Goal: Complete application form: Complete application form

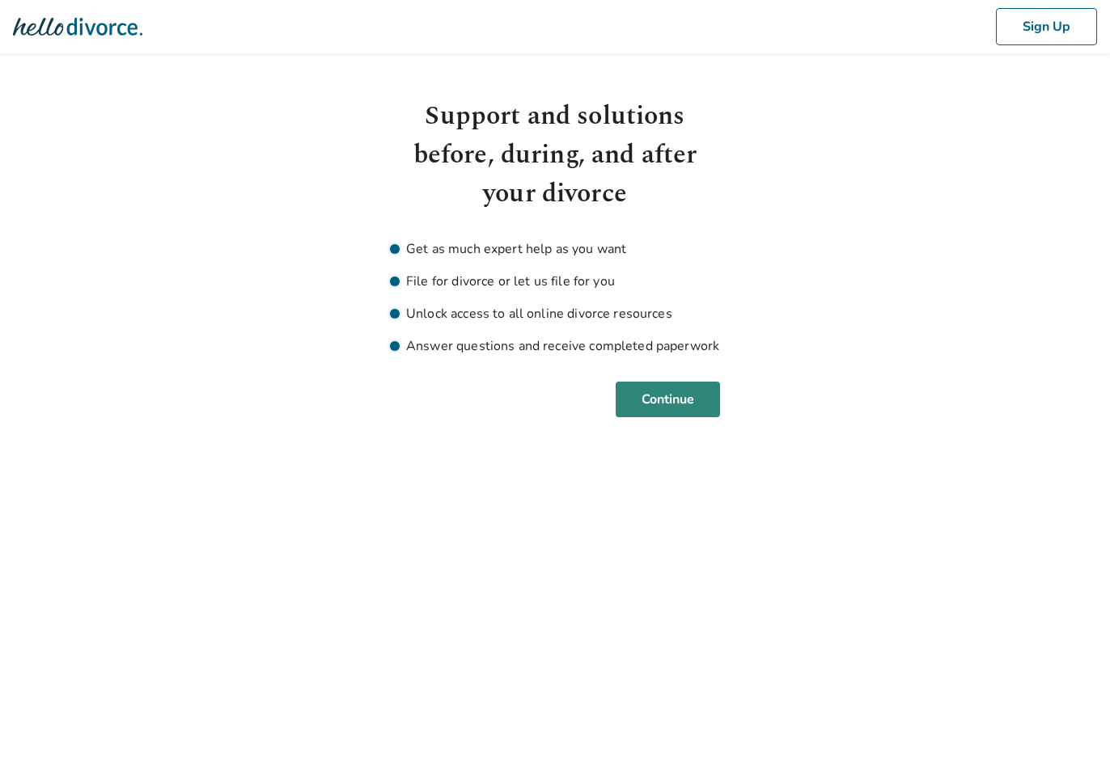
click at [692, 396] on button "Continue" at bounding box center [668, 400] width 104 height 36
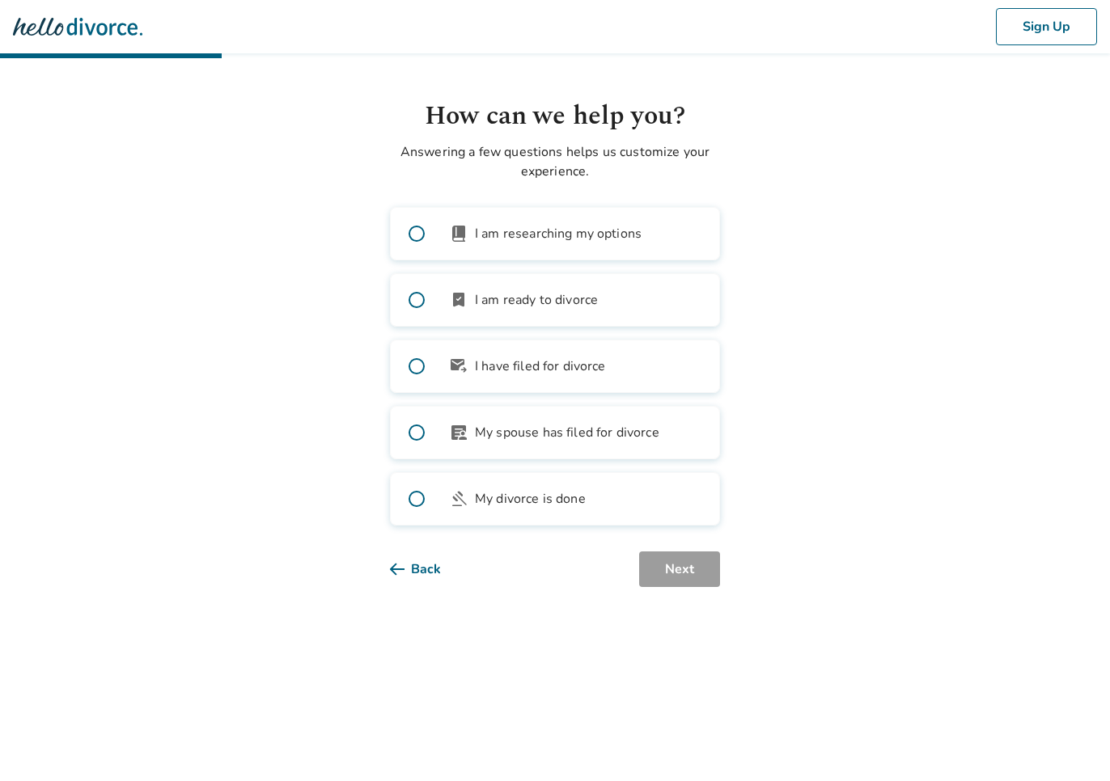
click at [557, 310] on label "bookmark_check I am ready to divorce" at bounding box center [555, 299] width 330 height 53
click at [548, 441] on span "My spouse has filed for divorce" at bounding box center [567, 432] width 184 height 19
click at [565, 510] on label "gavel My divorce is done" at bounding box center [555, 498] width 330 height 53
click at [565, 446] on label "article_person My spouse has filed for divorce" at bounding box center [555, 432] width 330 height 53
click at [630, 513] on label "gavel My divorce is done" at bounding box center [555, 498] width 330 height 53
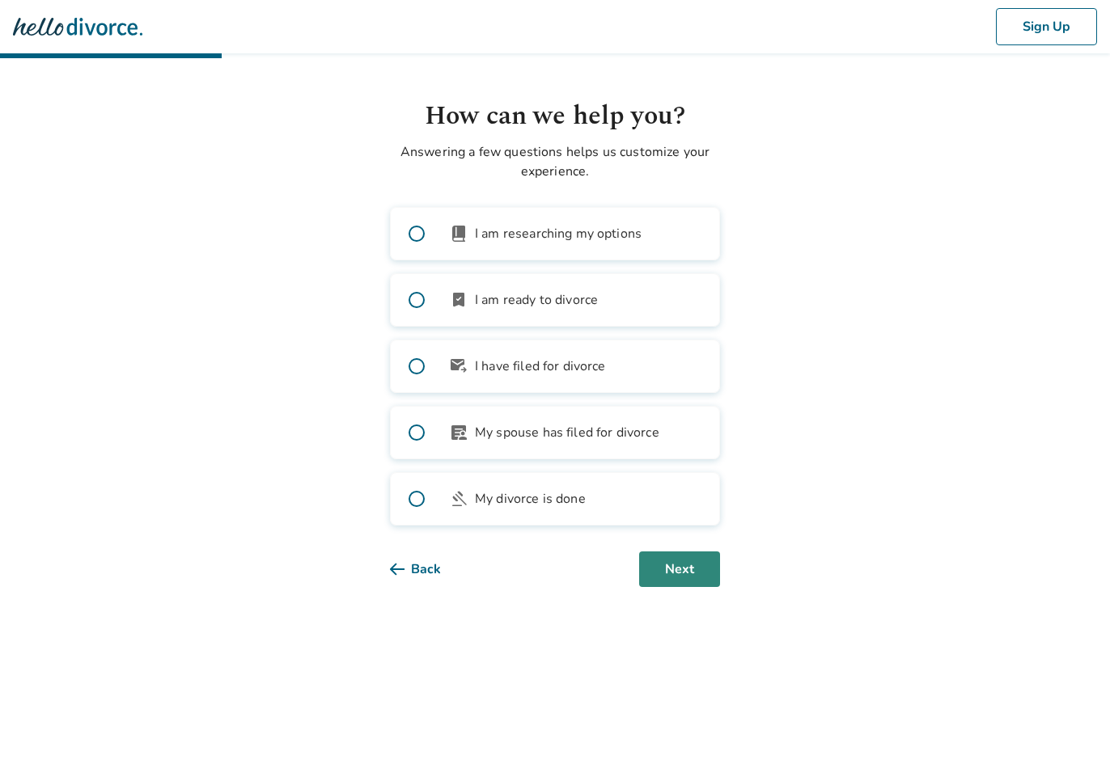
click at [661, 555] on button "Next" at bounding box center [679, 570] width 81 height 36
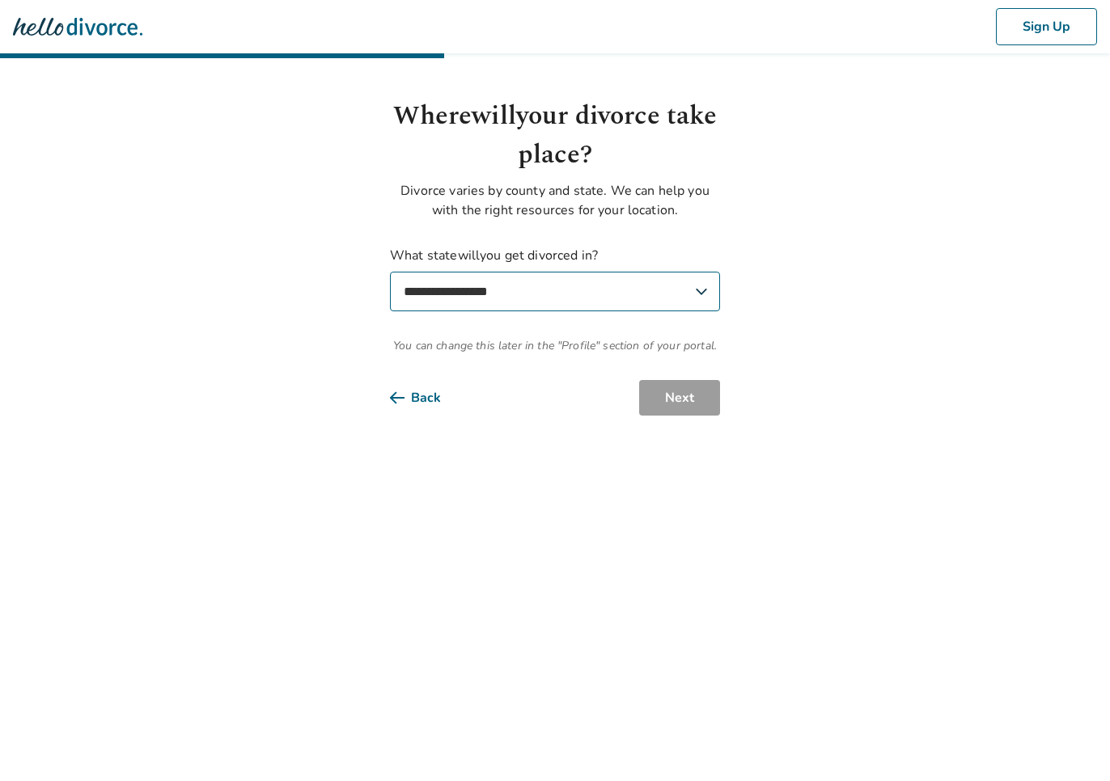
select select "**"
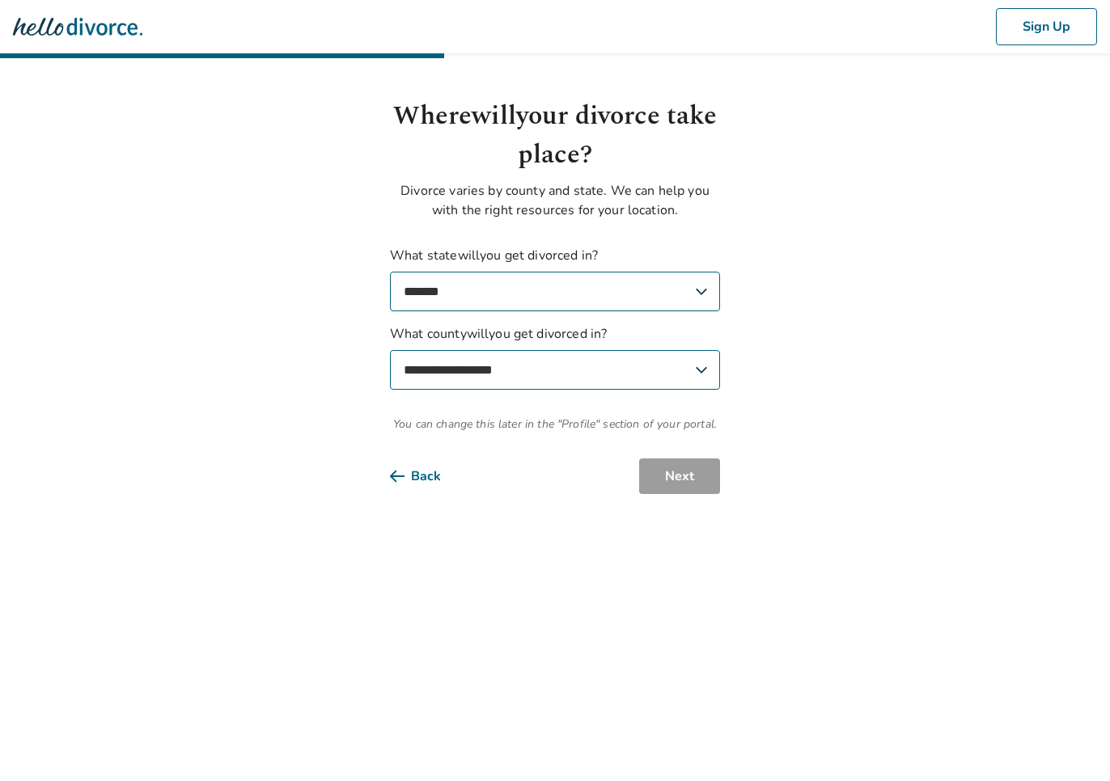
select select "**********"
click at [662, 473] on button "Next" at bounding box center [679, 477] width 81 height 36
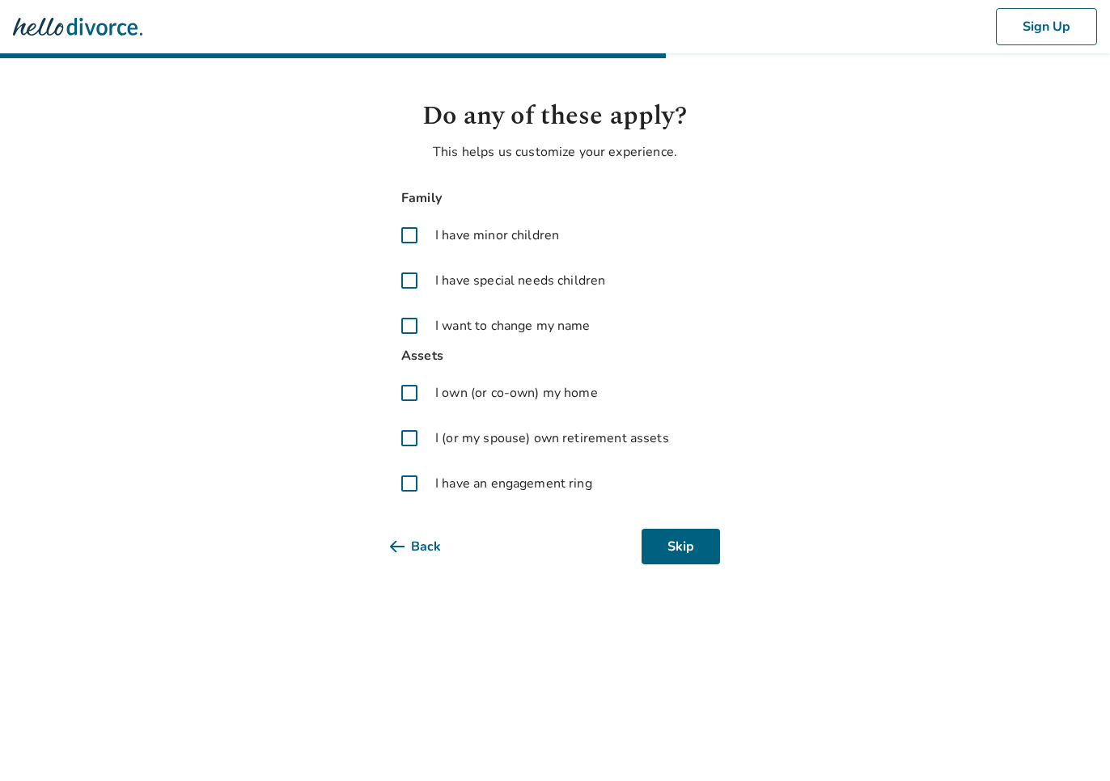
click at [522, 238] on span "I have minor children" at bounding box center [497, 235] width 124 height 19
click at [518, 281] on span "I have special needs children" at bounding box center [520, 280] width 170 height 19
click at [561, 327] on span "I want to change my name" at bounding box center [512, 325] width 155 height 19
click at [463, 397] on span "I own (or co-own) my home" at bounding box center [516, 392] width 163 height 19
click at [467, 447] on span "I (or my spouse) own retirement assets" at bounding box center [552, 438] width 234 height 19
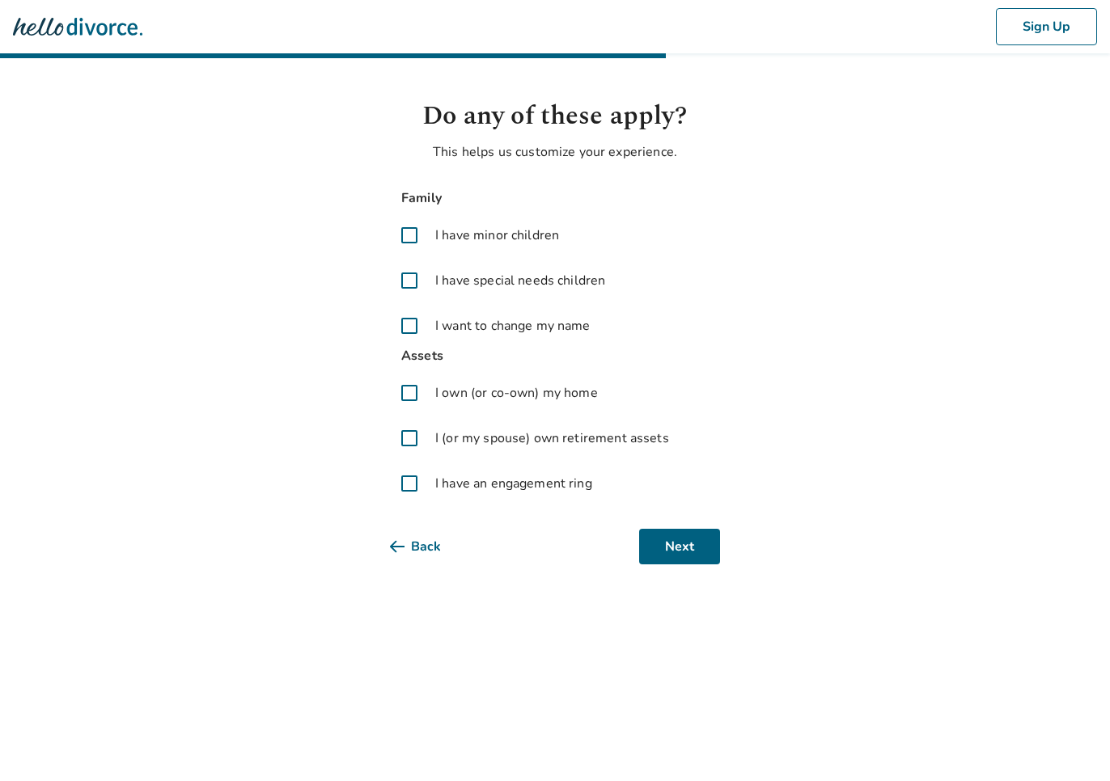
click at [507, 479] on span "I have an engagement ring" at bounding box center [513, 483] width 157 height 19
click at [661, 550] on button "Next" at bounding box center [679, 547] width 81 height 36
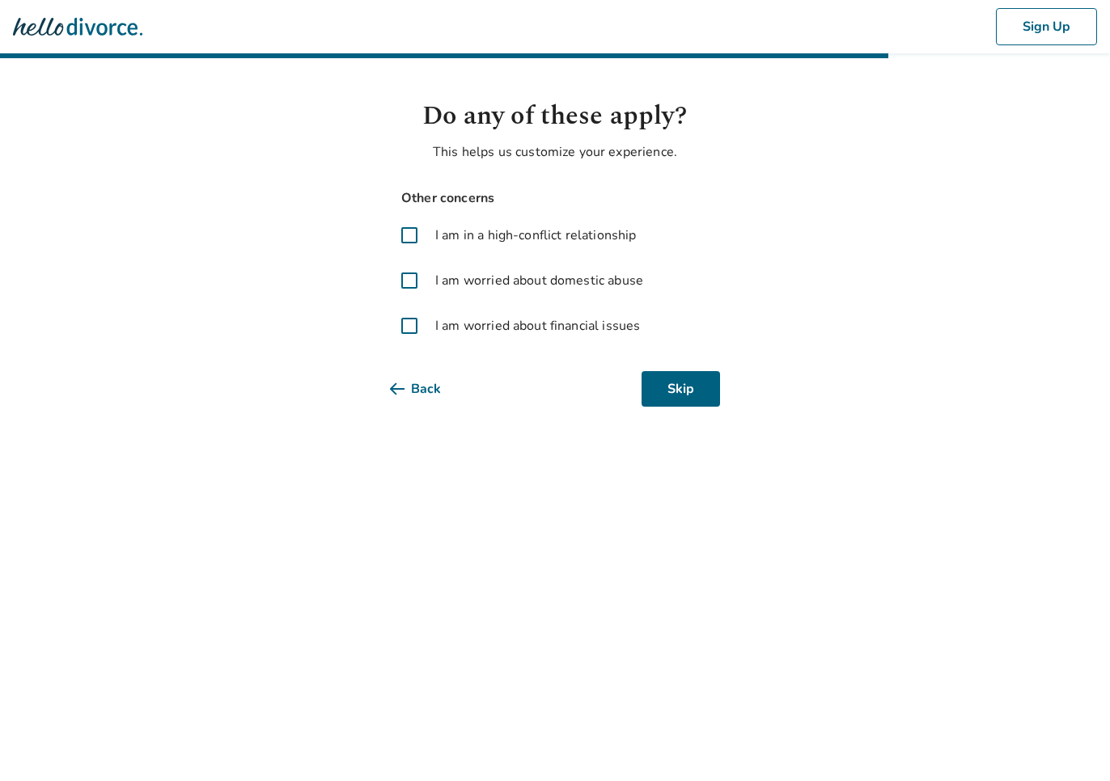
click at [415, 396] on button "Back" at bounding box center [428, 389] width 77 height 36
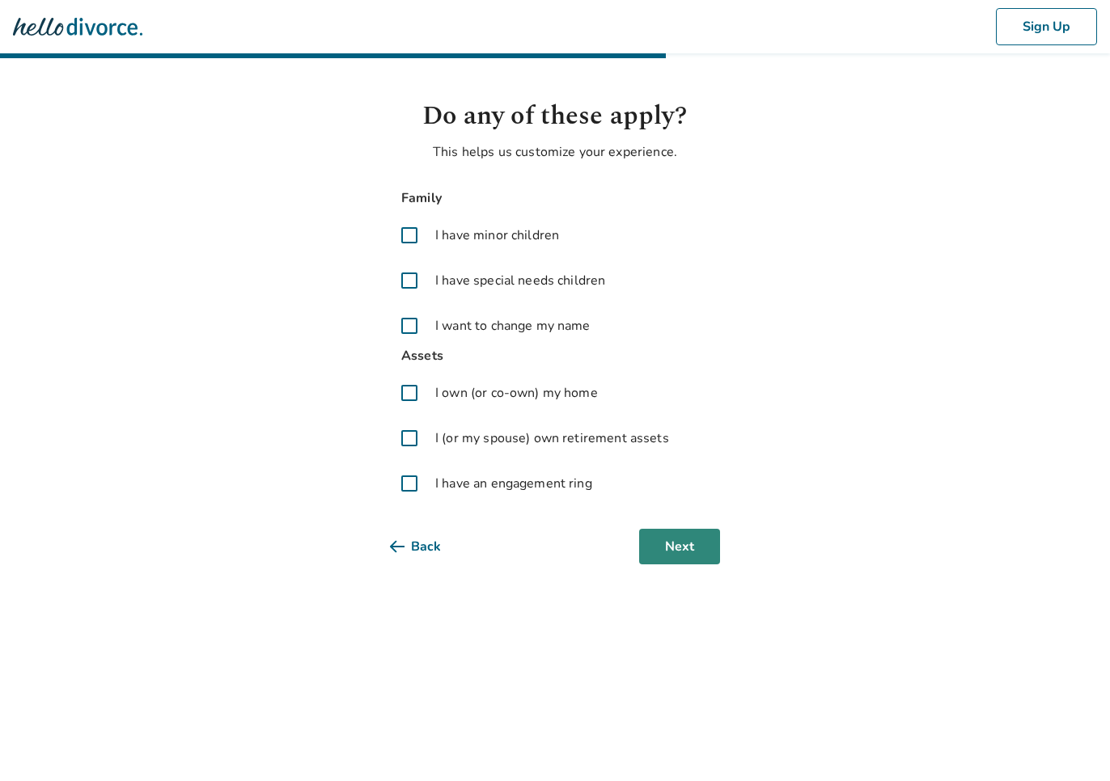
click at [693, 541] on button "Next" at bounding box center [679, 547] width 81 height 36
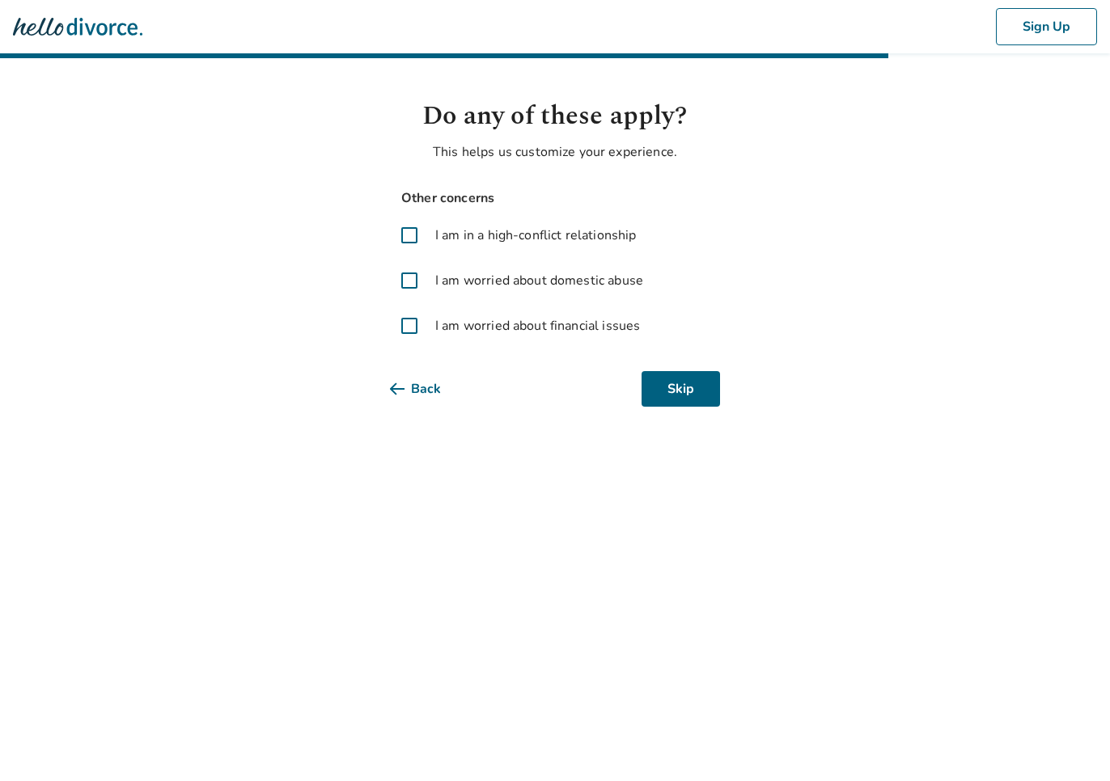
click at [464, 320] on span "I am worried about financial issues" at bounding box center [537, 325] width 205 height 19
click at [468, 284] on span "I am worried about domestic abuse" at bounding box center [539, 280] width 208 height 19
click at [480, 236] on span "I am in a high-conflict relationship" at bounding box center [535, 235] width 201 height 19
click at [675, 398] on button "Next" at bounding box center [679, 389] width 81 height 36
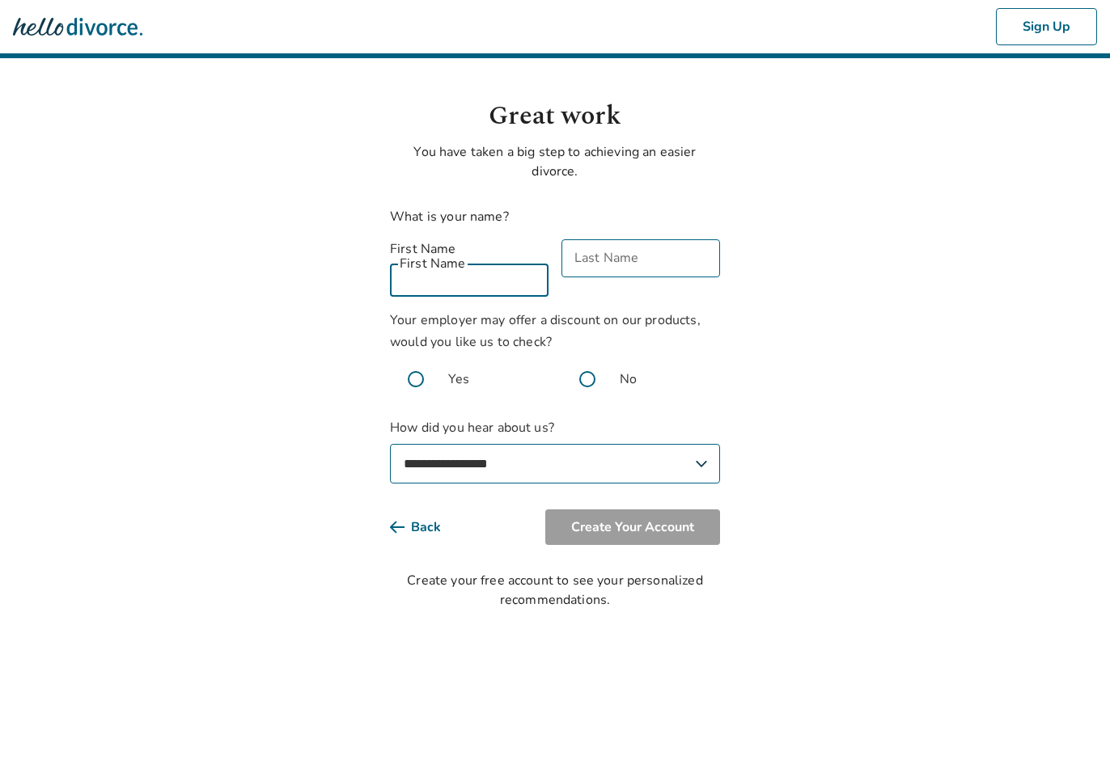
click at [485, 264] on input "First Name" at bounding box center [469, 278] width 159 height 38
type input "****"
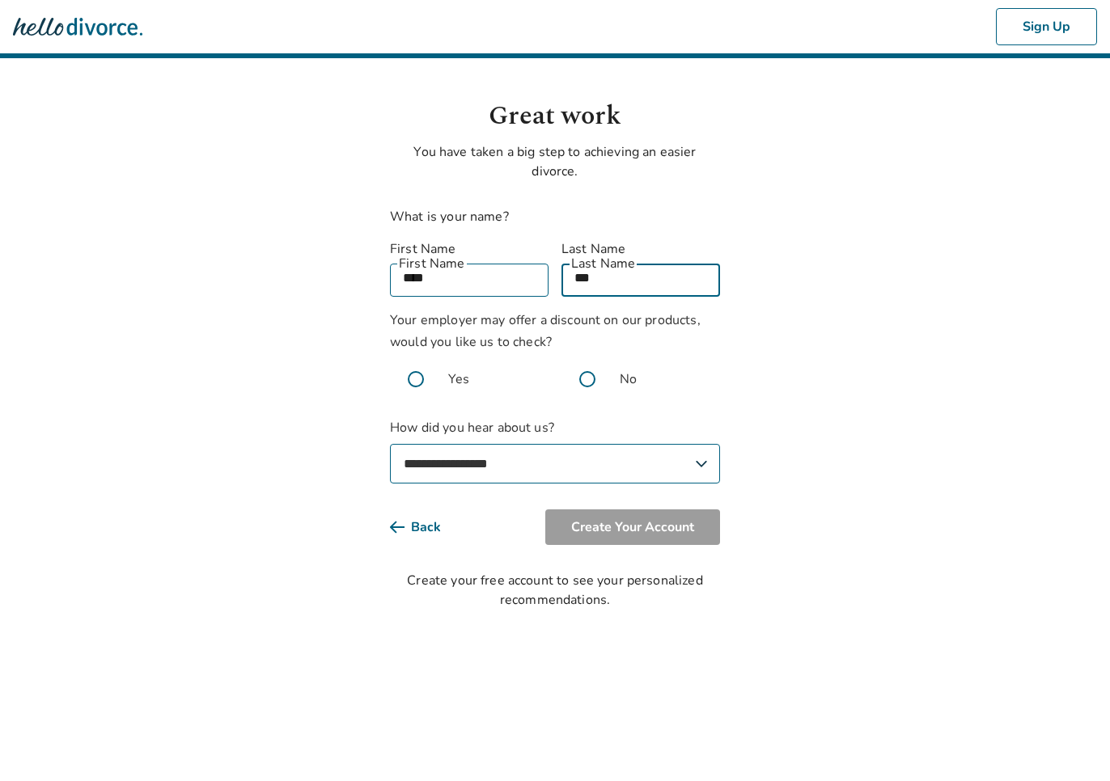
type input "***"
click at [587, 364] on span at bounding box center [587, 379] width 52 height 52
select select "**********"
click at [588, 513] on button "Create Your Account" at bounding box center [632, 528] width 175 height 36
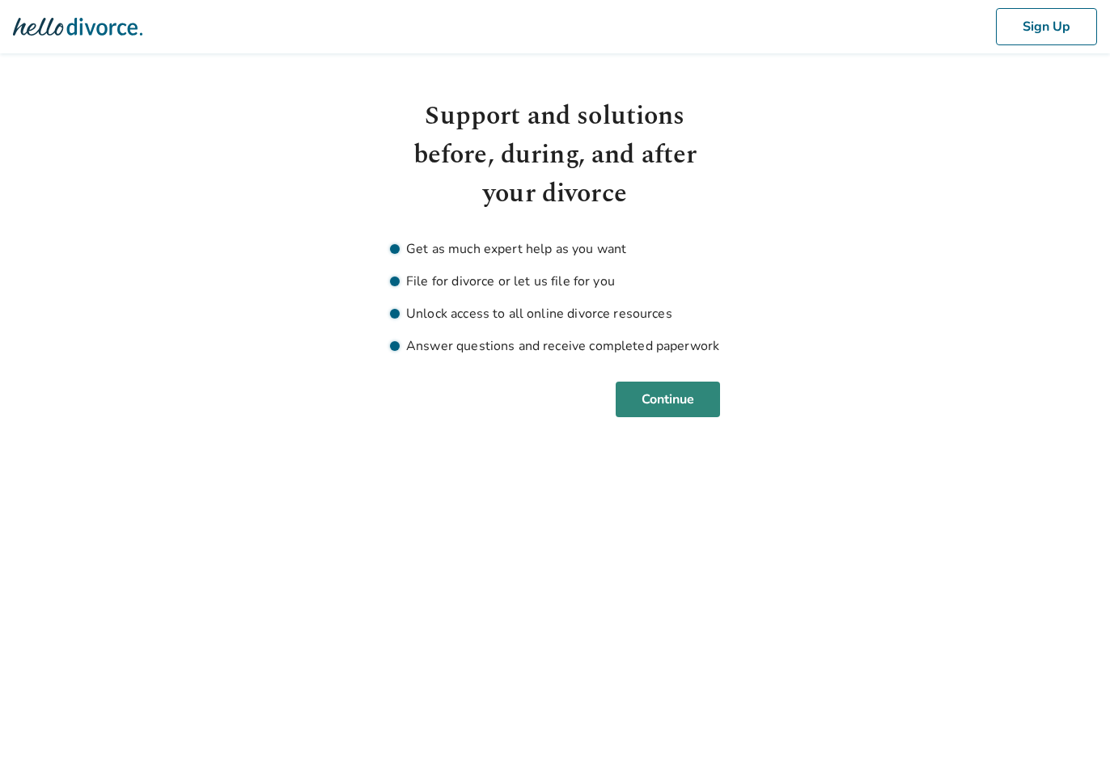
click at [648, 398] on button "Continue" at bounding box center [668, 400] width 104 height 36
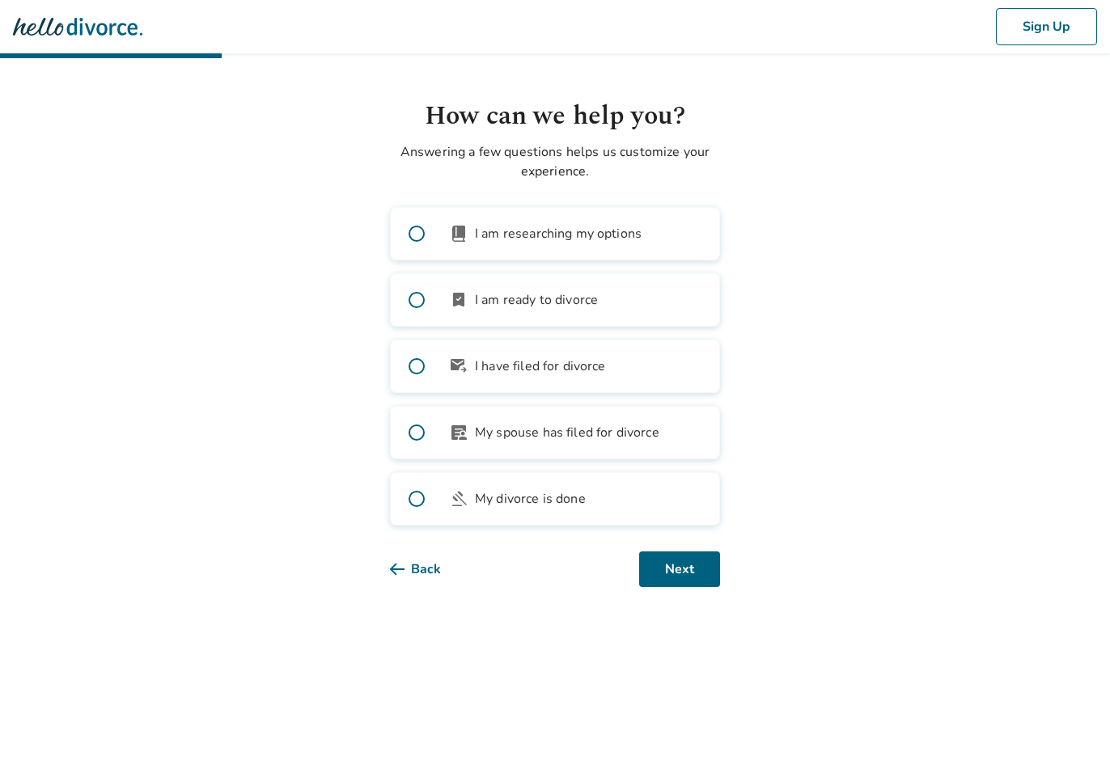
click at [573, 439] on span "My spouse has filed for divorce" at bounding box center [567, 432] width 184 height 19
click at [651, 573] on button "Next" at bounding box center [679, 570] width 81 height 36
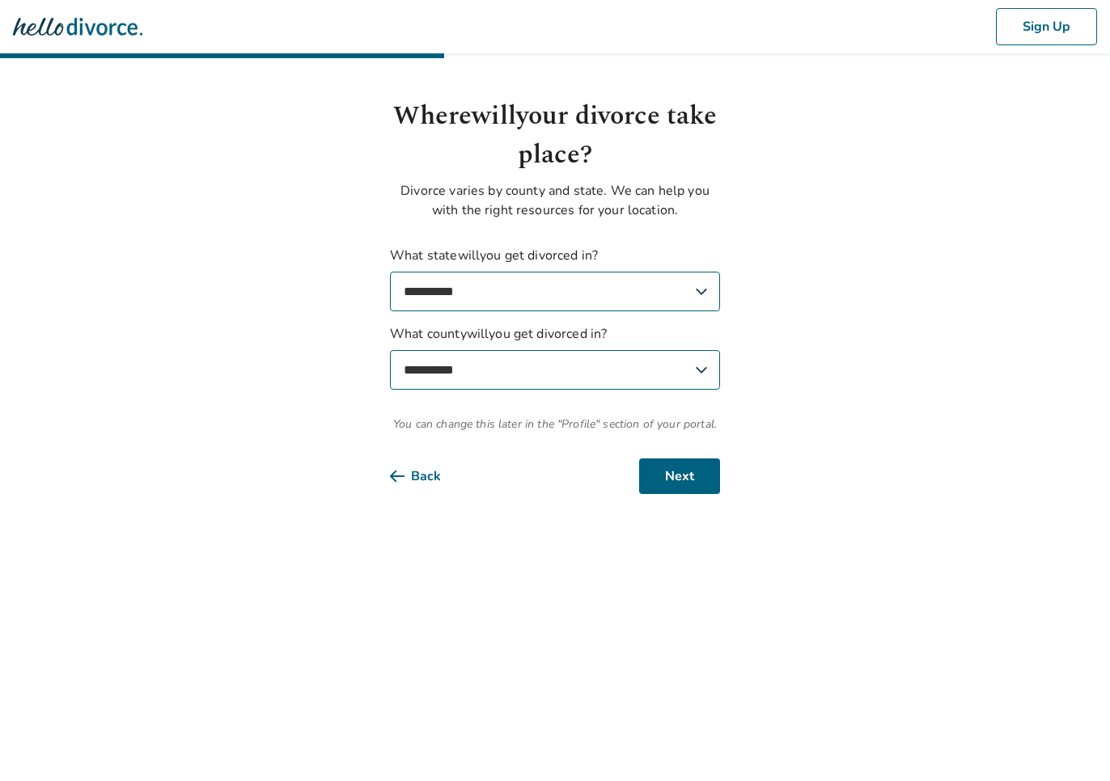
select select "**"
select select "**********"
click at [688, 482] on button "Next" at bounding box center [679, 477] width 81 height 36
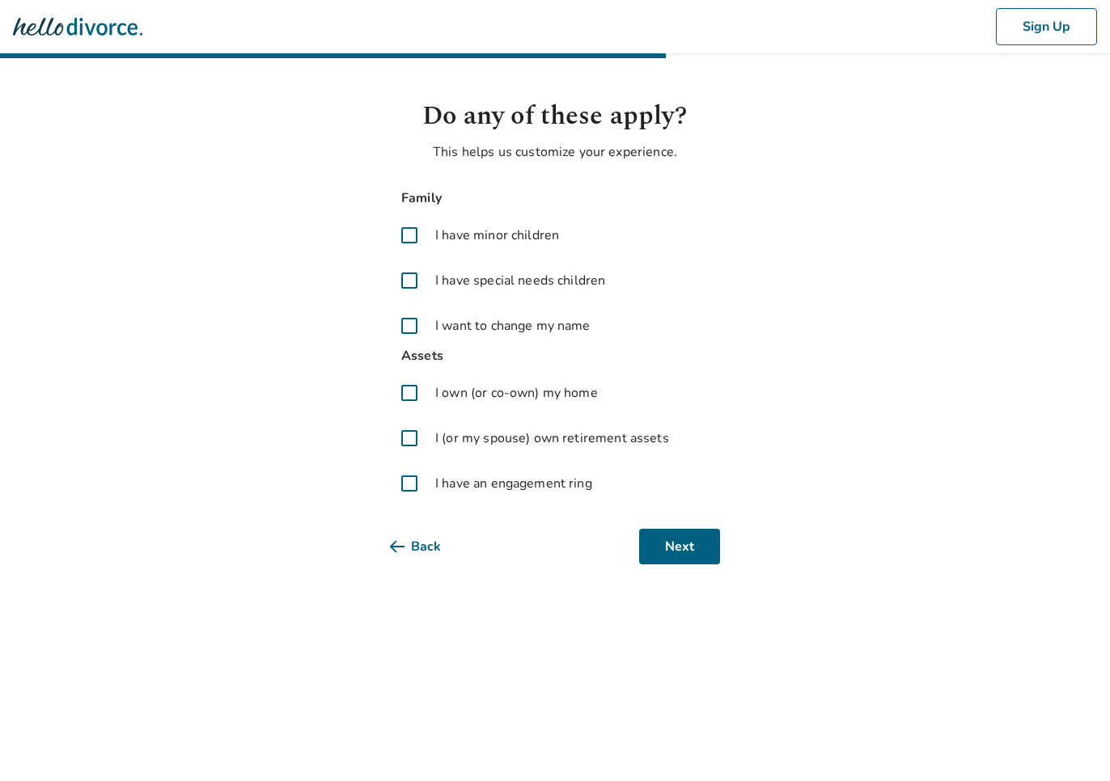
click at [421, 438] on span at bounding box center [409, 438] width 39 height 39
click at [406, 484] on span at bounding box center [409, 483] width 39 height 39
click at [442, 541] on button "Back" at bounding box center [428, 547] width 77 height 36
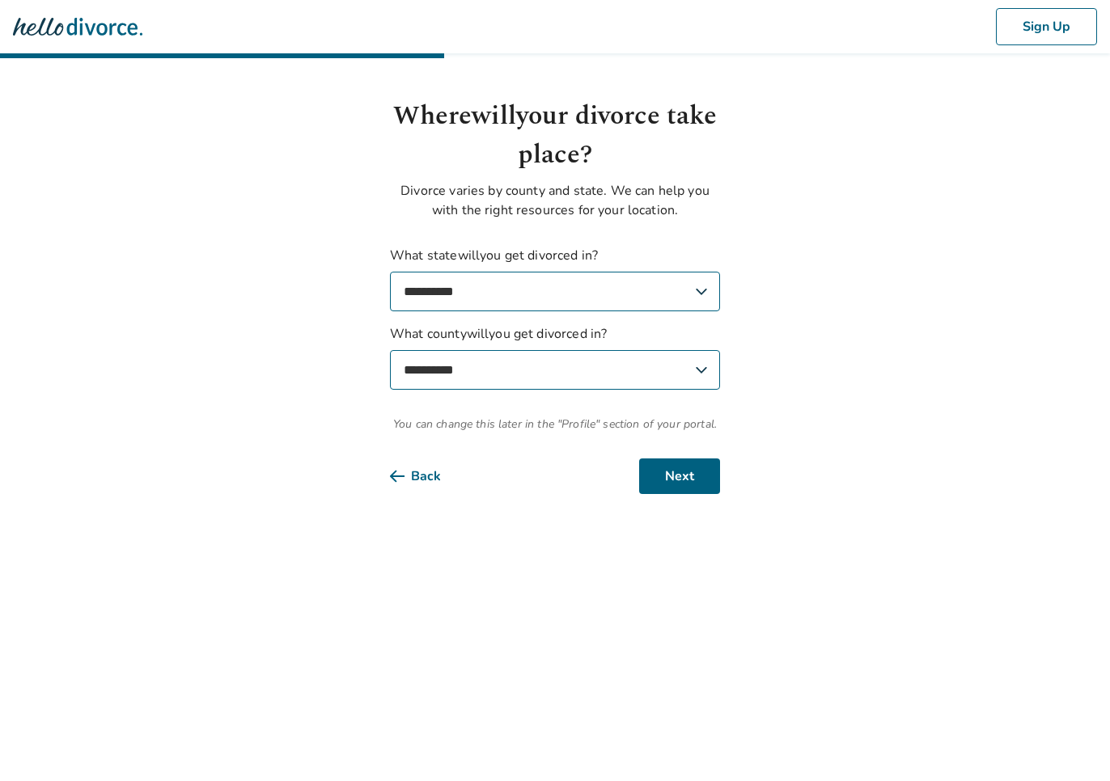
click at [727, 485] on div "**********" at bounding box center [555, 295] width 356 height 397
click at [700, 484] on button "Next" at bounding box center [679, 477] width 81 height 36
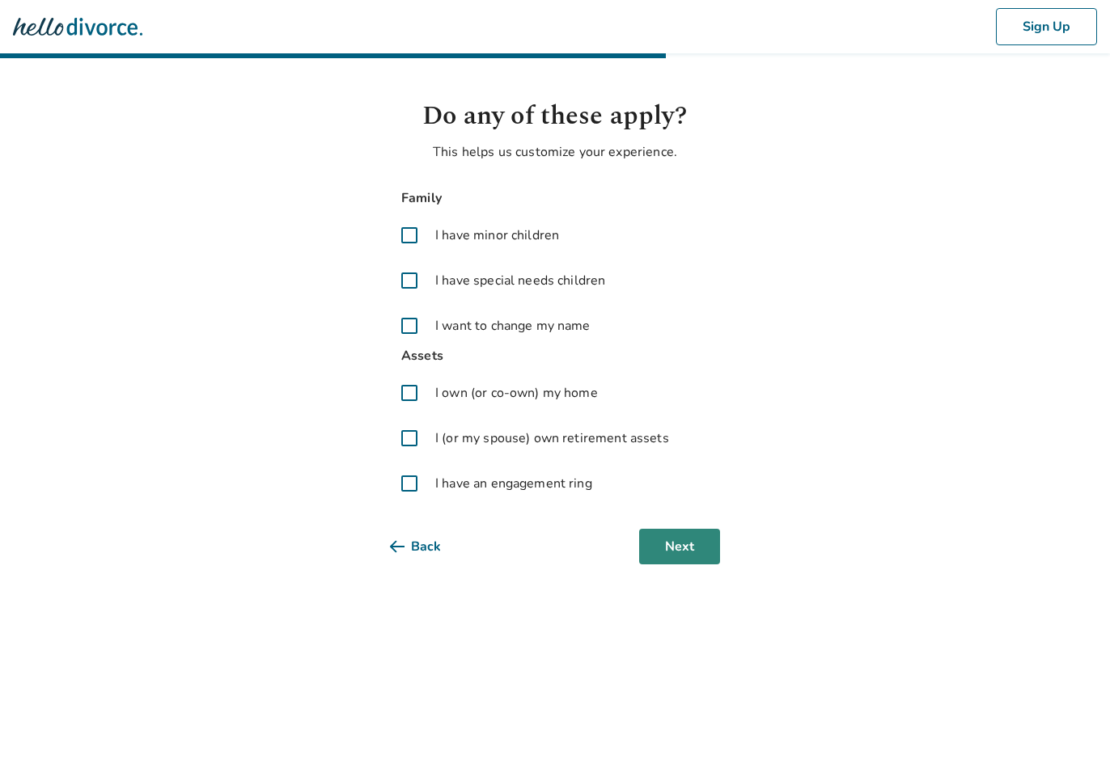
click at [682, 533] on button "Next" at bounding box center [679, 547] width 81 height 36
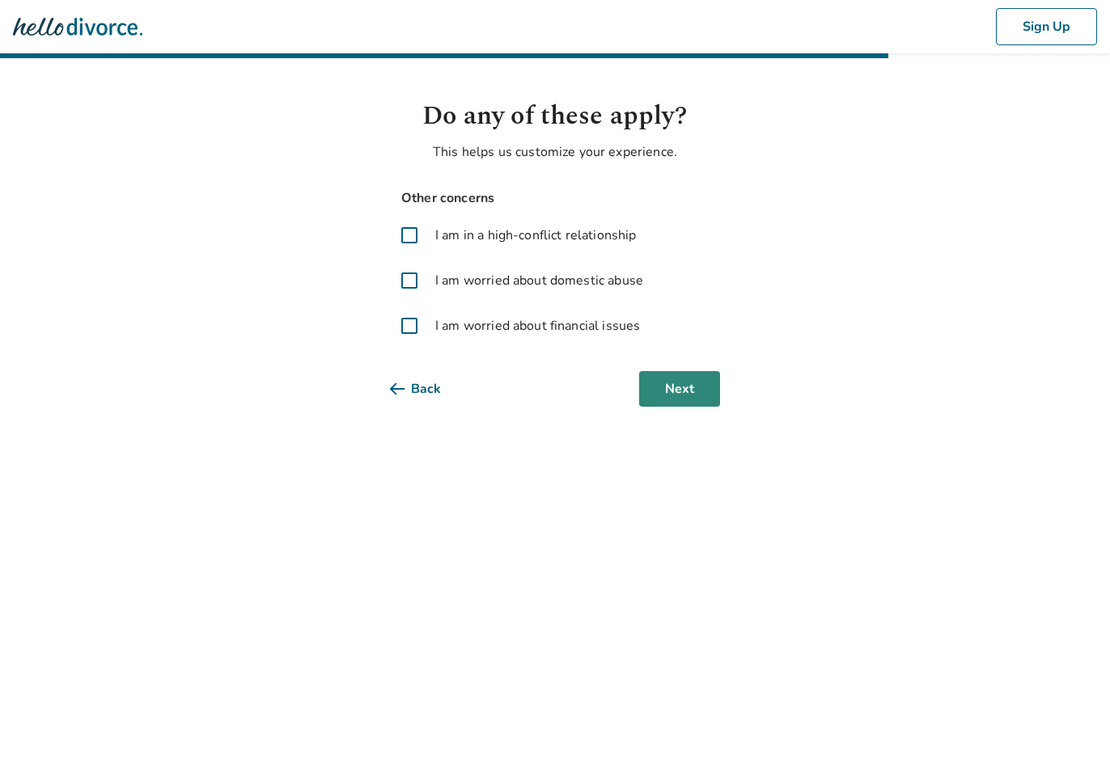
click at [656, 375] on button "Next" at bounding box center [679, 389] width 81 height 36
select select "**********"
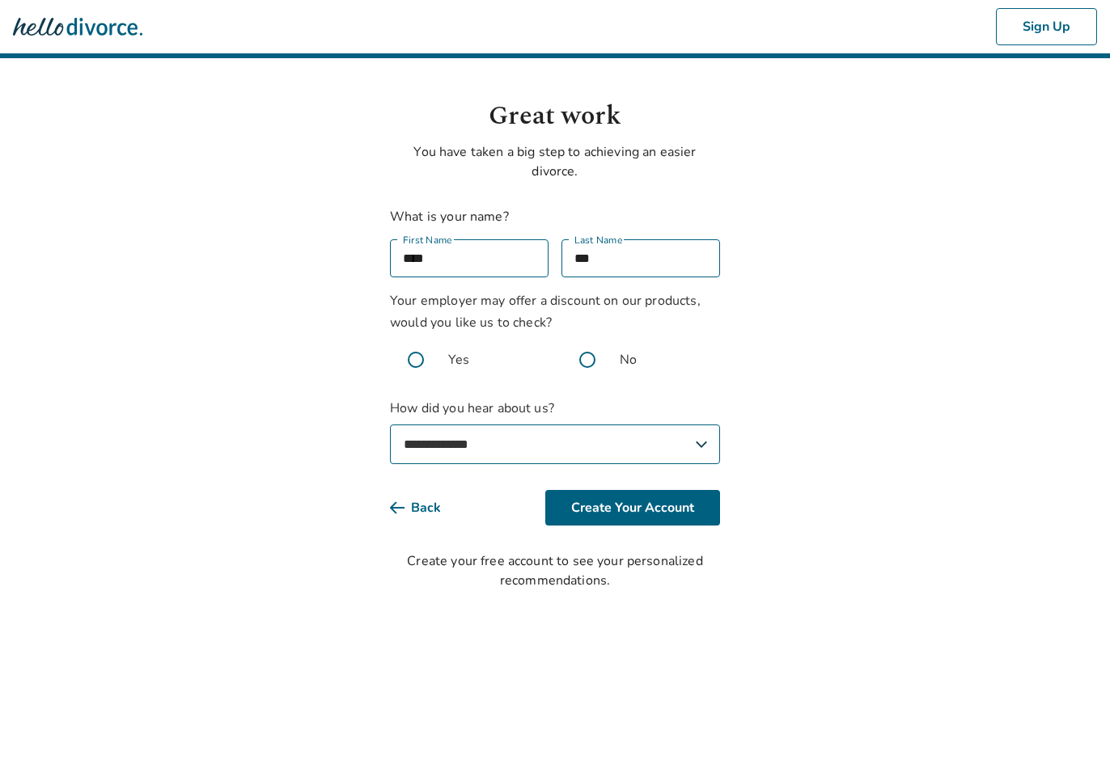
click at [429, 503] on button "Back" at bounding box center [428, 508] width 77 height 36
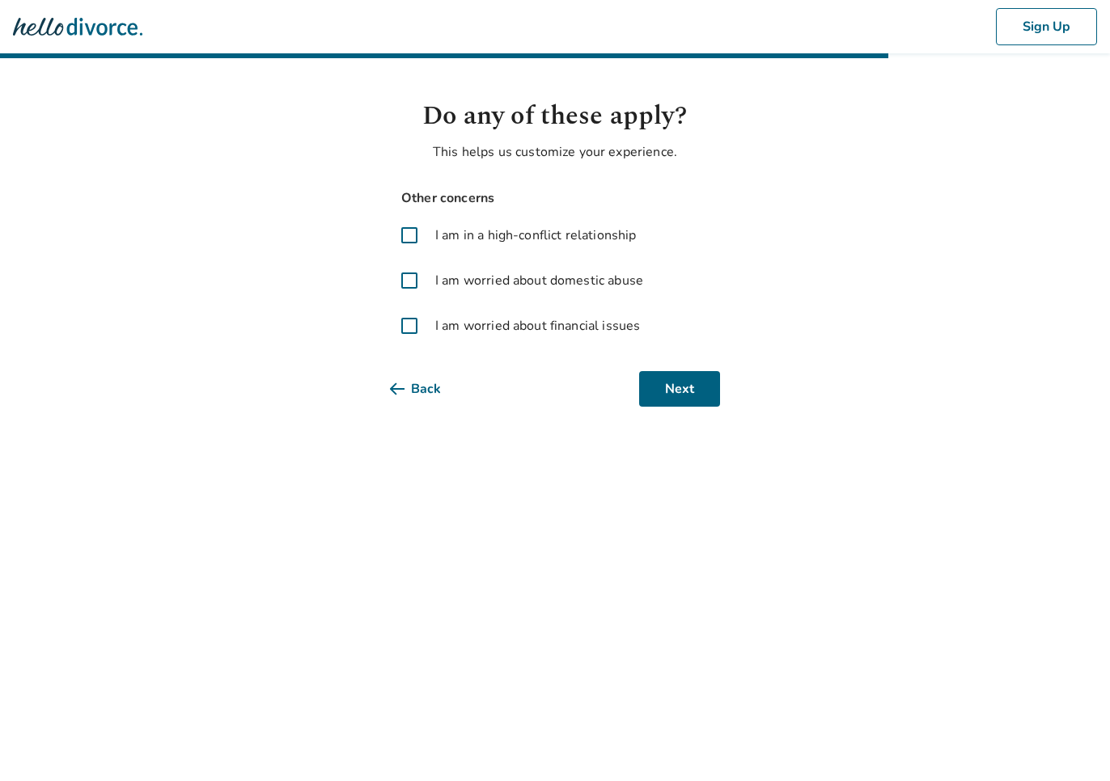
click at [426, 383] on button "Back" at bounding box center [428, 389] width 77 height 36
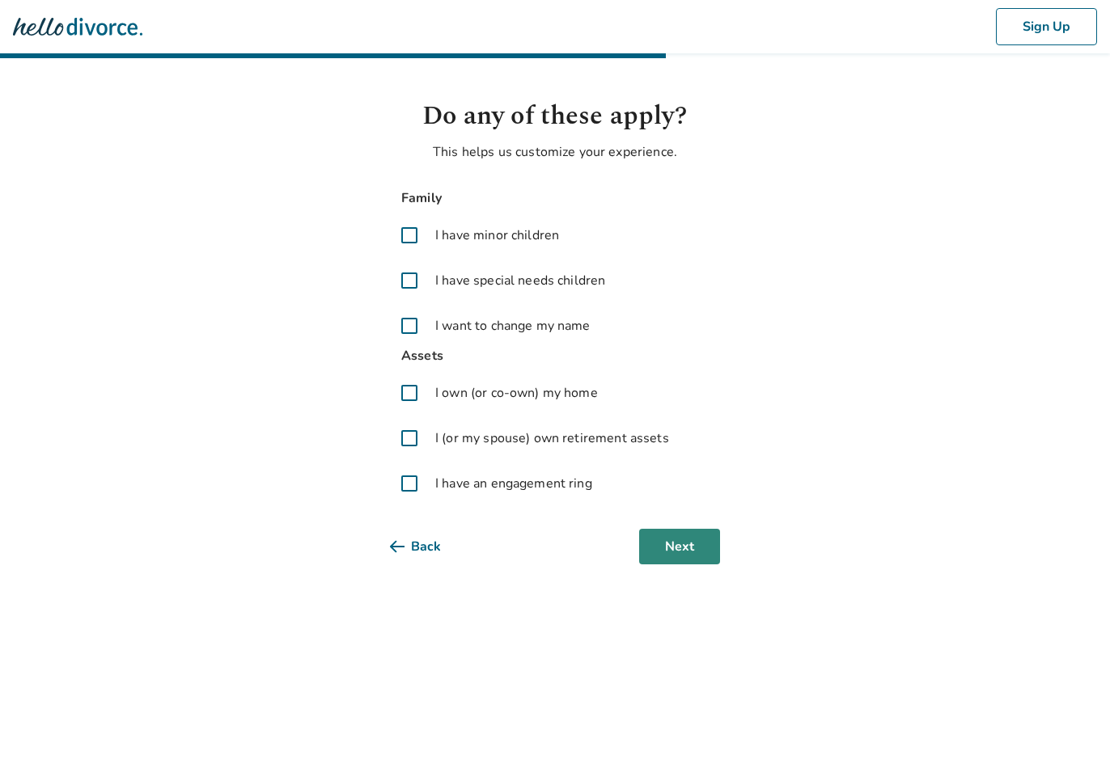
click at [703, 561] on button "Next" at bounding box center [679, 547] width 81 height 36
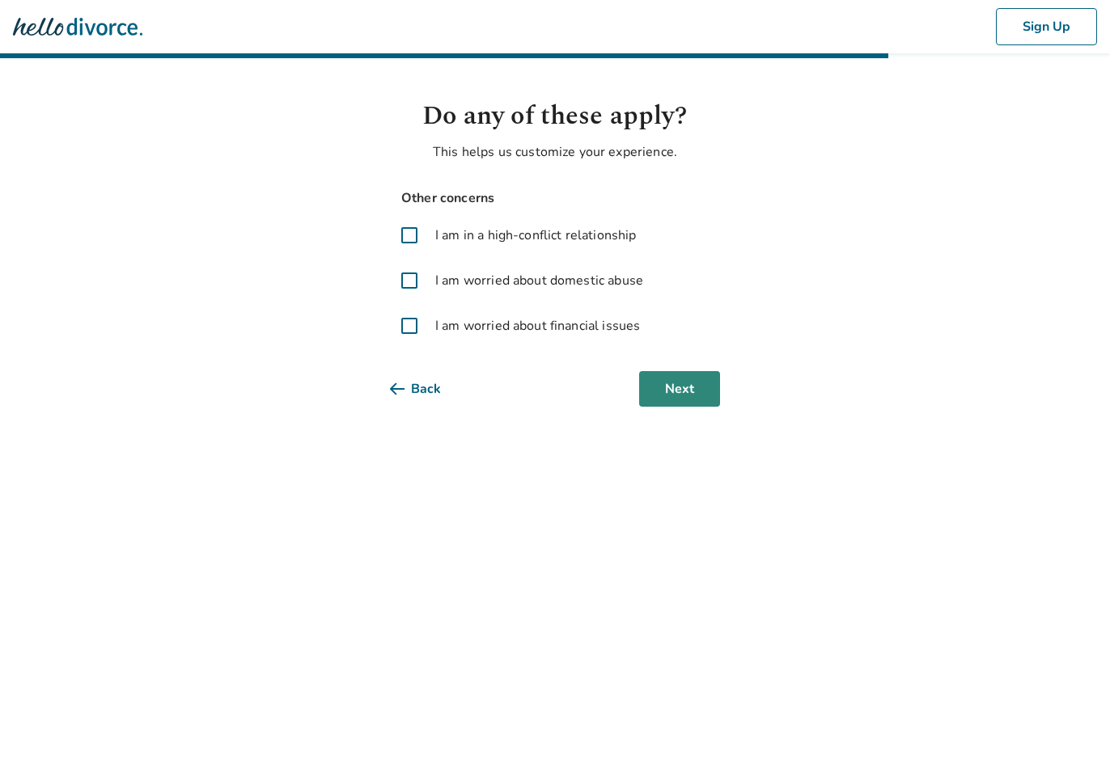
click at [654, 378] on button "Next" at bounding box center [679, 389] width 81 height 36
select select "**********"
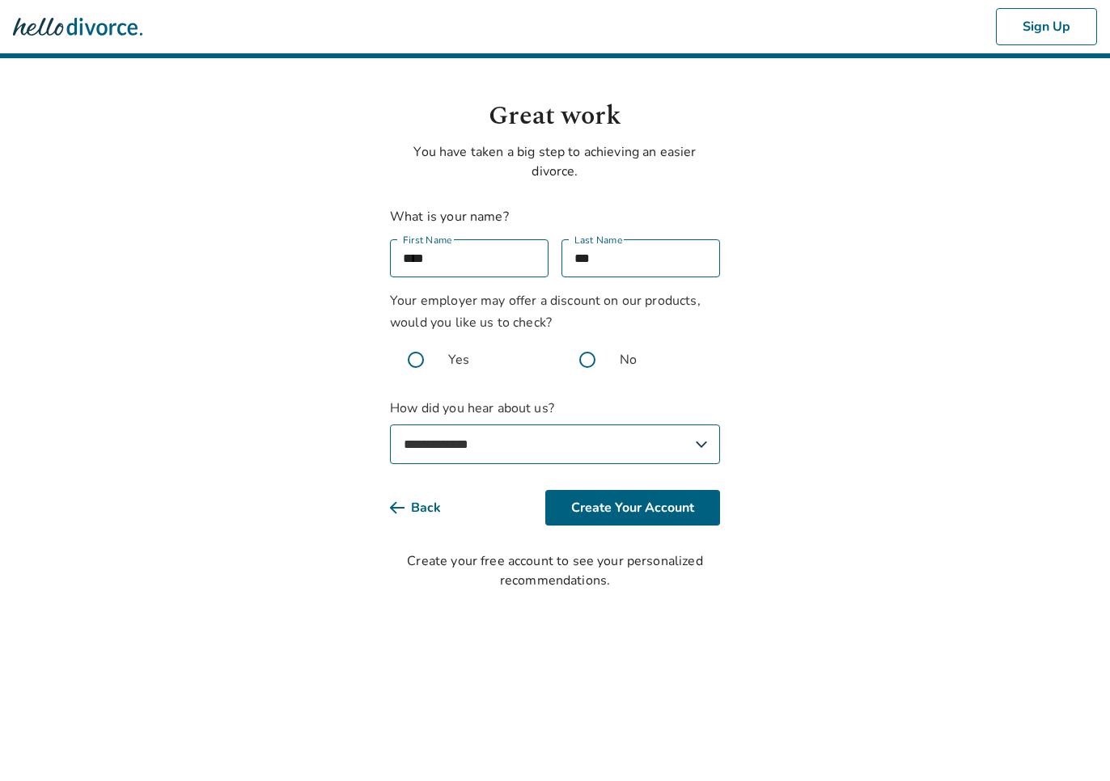
click at [420, 511] on button "Back" at bounding box center [428, 508] width 77 height 36
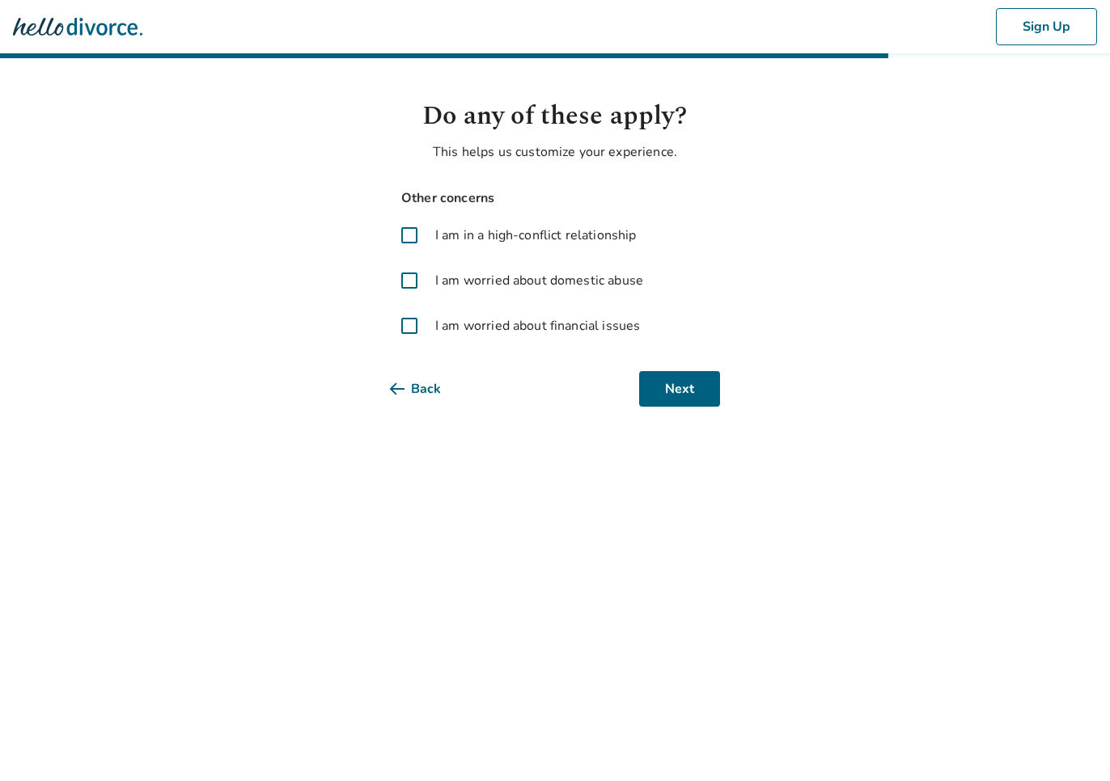
click at [413, 396] on button "Back" at bounding box center [428, 389] width 77 height 36
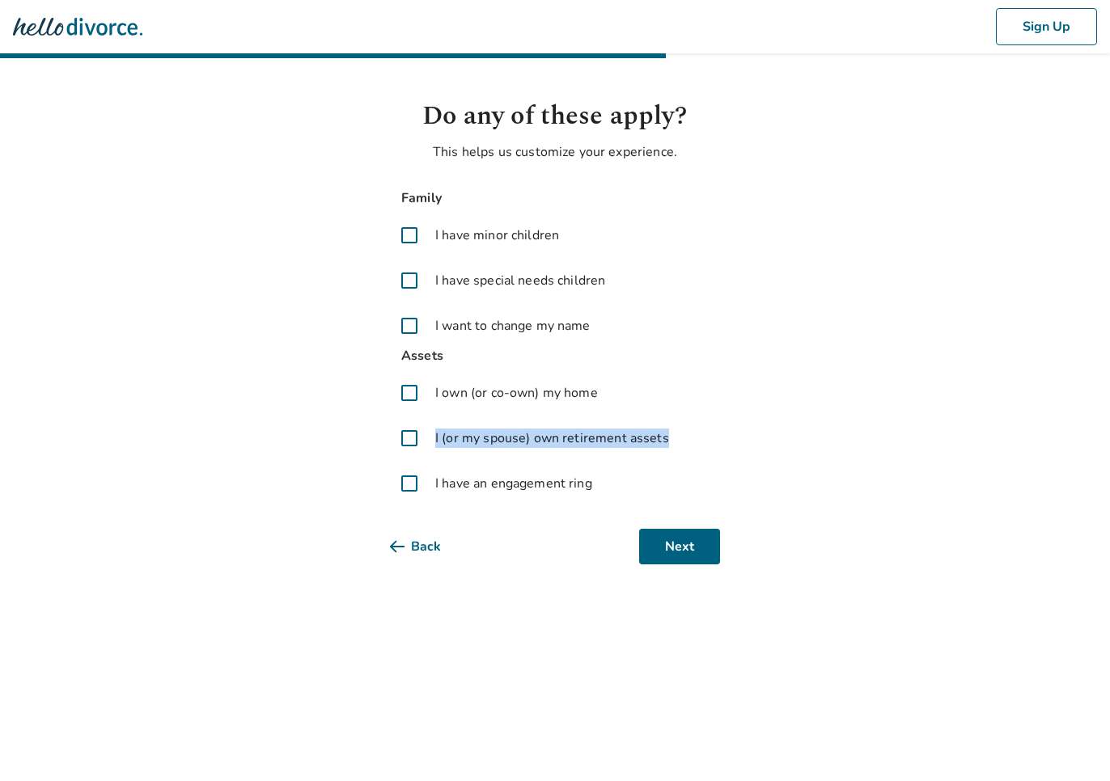
copy span "I (or my spouse) own retirement assets"
drag, startPoint x: 678, startPoint y: 431, endPoint x: 437, endPoint y: 439, distance: 241.2
click at [437, 439] on label "I (or my spouse) own retirement assets" at bounding box center [555, 438] width 330 height 39
click at [414, 552] on button "Back" at bounding box center [428, 547] width 77 height 36
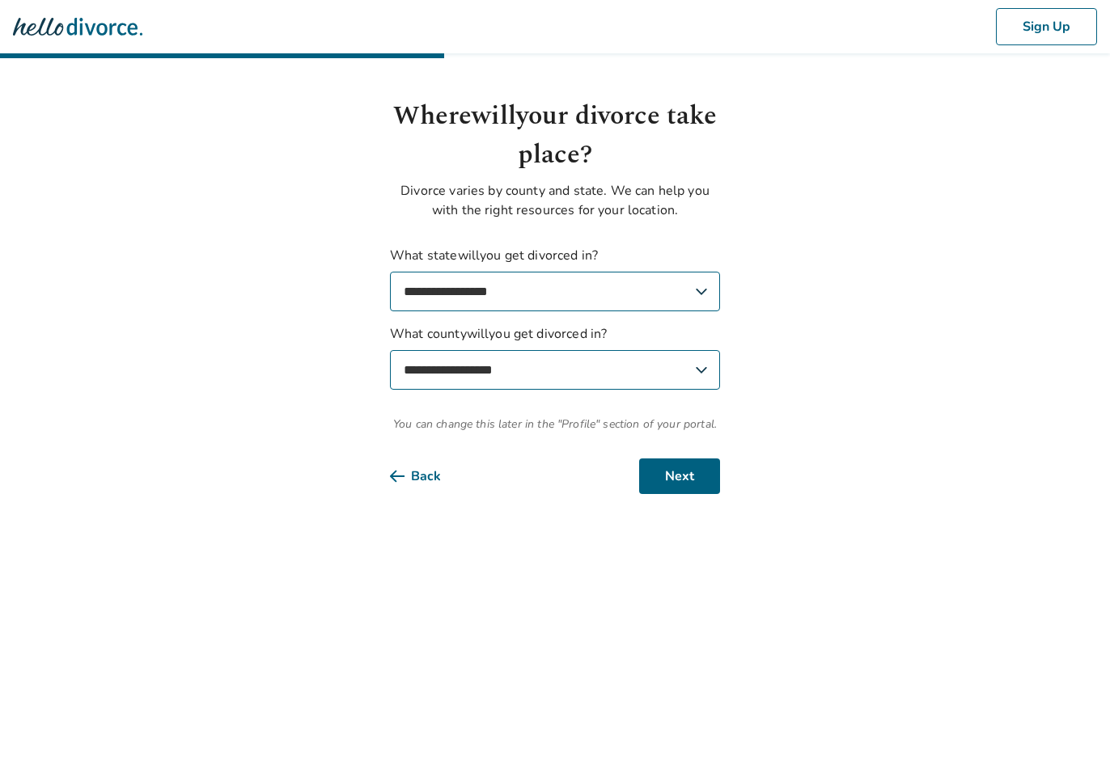
click at [440, 465] on button "Back" at bounding box center [428, 477] width 77 height 36
